Goal: Information Seeking & Learning: Find specific fact

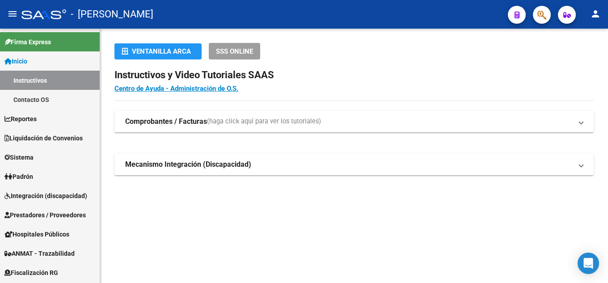
click at [547, 17] on button "button" at bounding box center [542, 15] width 18 height 18
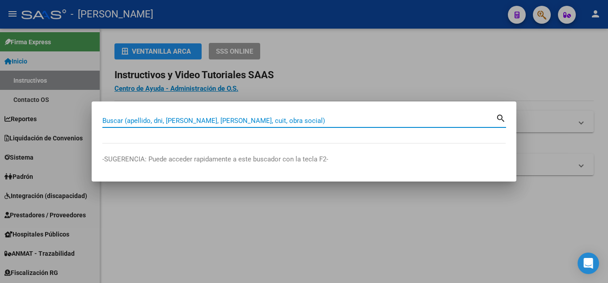
paste input "39926145"
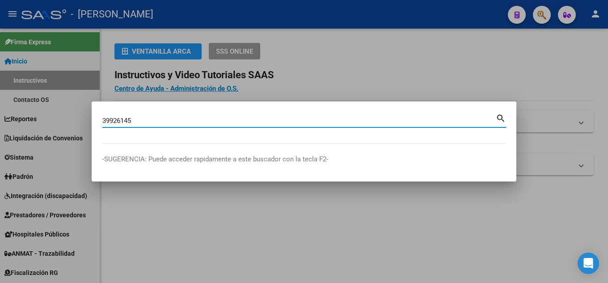
type input "39926145"
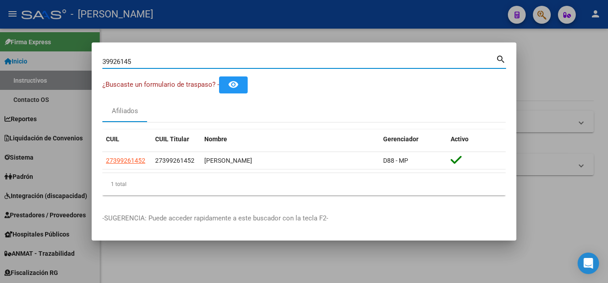
click at [417, 151] on datatable-header "CUIL CUIL Titular Nombre Gerenciador Activo" at bounding box center [303, 141] width 403 height 22
drag, startPoint x: 413, startPoint y: 155, endPoint x: 88, endPoint y: 160, distance: 324.4
click at [88, 160] on div "39926145 Buscar (apellido, dni, cuil, nro traspaso, cuit, obra social) search ¿…" at bounding box center [304, 141] width 608 height 283
copy div "Buscar (apellido, dni, cuil, nro traspaso, cuit, obra social) search ¿Buscaste …"
click at [330, 187] on div "1 total" at bounding box center [303, 184] width 403 height 22
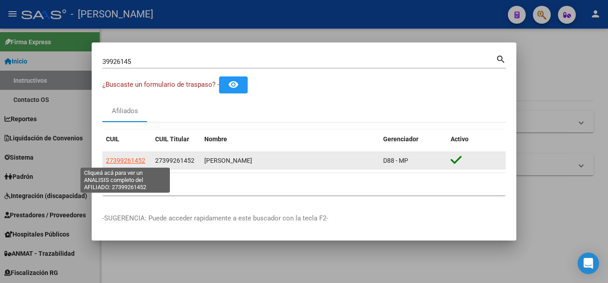
drag, startPoint x: 415, startPoint y: 160, endPoint x: 106, endPoint y: 161, distance: 308.7
click at [106, 161] on div "27399261452 27399261452 [PERSON_NAME] D88 - MP" at bounding box center [303, 161] width 403 height 18
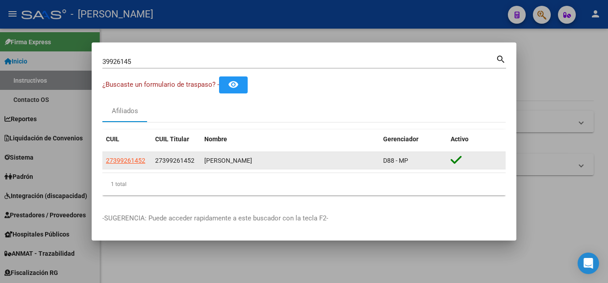
copy div "27399261452 27399261452 [PERSON_NAME] D88 - MP"
